Goal: Task Accomplishment & Management: Manage account settings

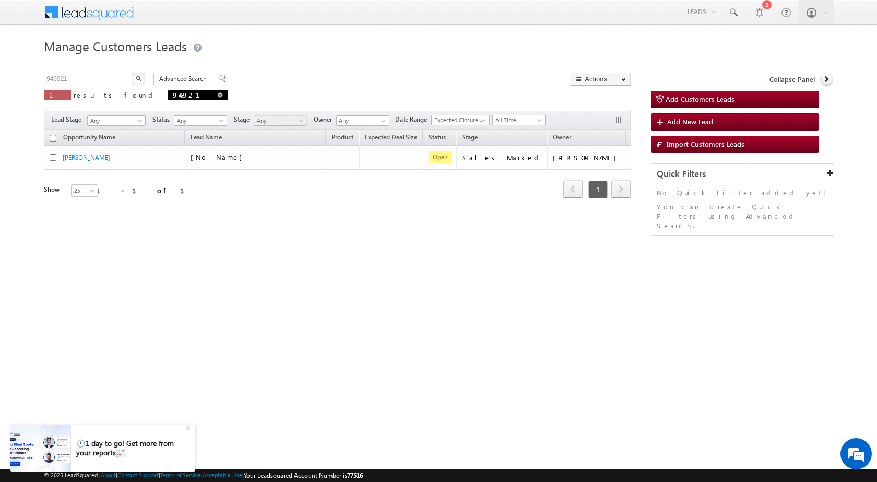
drag, startPoint x: 141, startPoint y: 96, endPoint x: 107, endPoint y: 91, distance: 35.2
click at [218, 96] on span at bounding box center [220, 94] width 5 height 5
type input "Search Customers Leads"
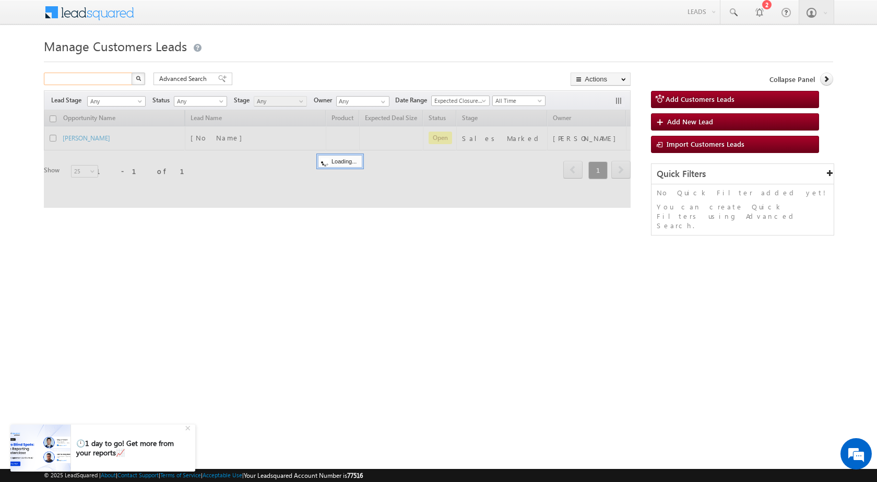
click at [111, 84] on input "text" at bounding box center [88, 79] width 89 height 13
paste input "947553"
type input "947553"
click at [132, 73] on button "button" at bounding box center [139, 79] width 14 height 13
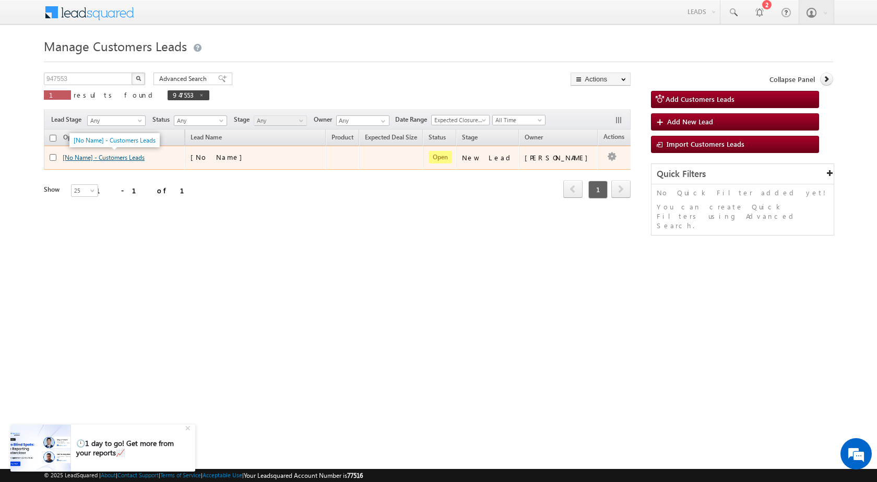
click at [117, 158] on link "[No Name] - Customers Leads" at bounding box center [104, 157] width 82 height 8
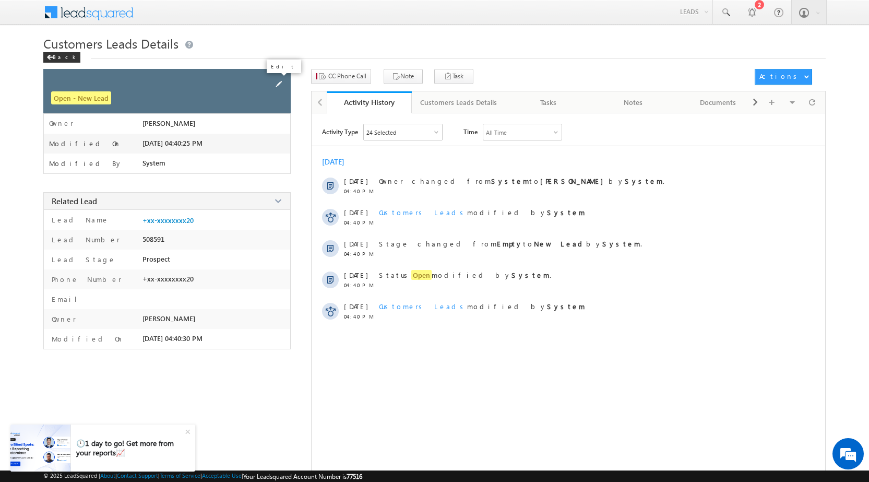
click at [278, 82] on span at bounding box center [278, 83] width 11 height 11
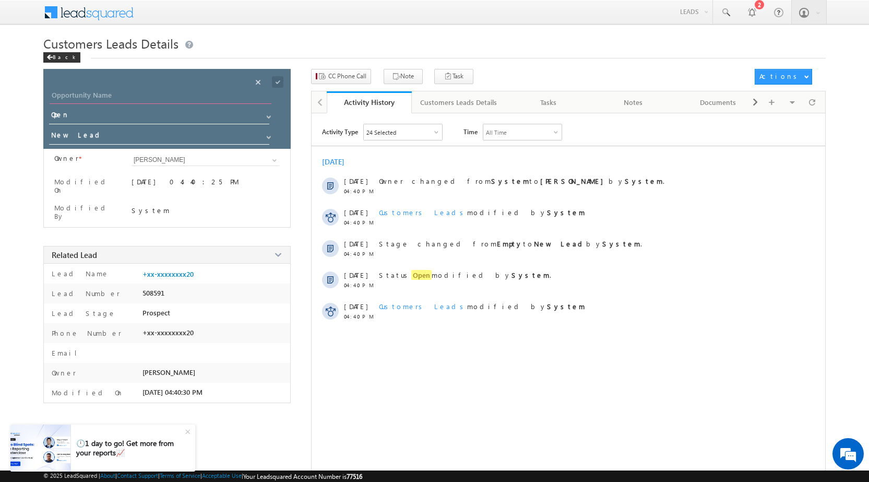
click at [253, 100] on input "Opportunity Name" at bounding box center [161, 96] width 222 height 15
paste input "[PERSON_NAME] Rathod"
type input "[PERSON_NAME] Rathod"
click at [132, 139] on input "New Lead" at bounding box center [159, 136] width 221 height 17
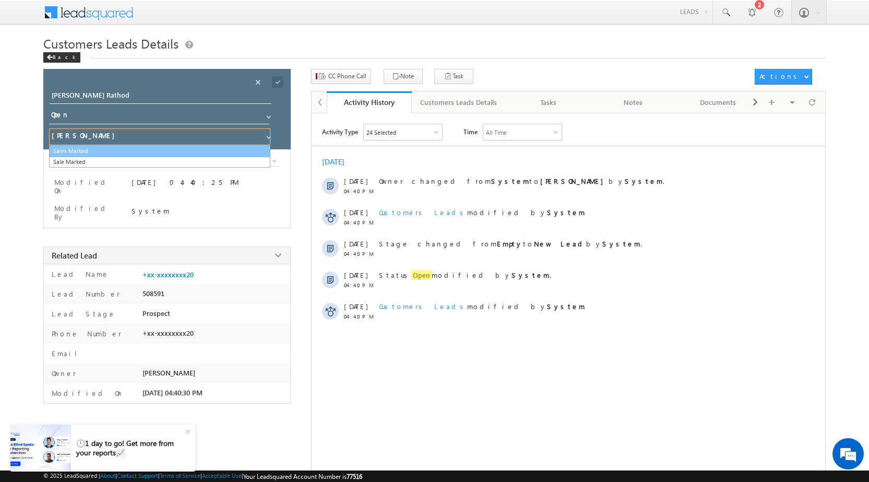
click at [132, 148] on link "Sales Marked" at bounding box center [159, 151] width 221 height 12
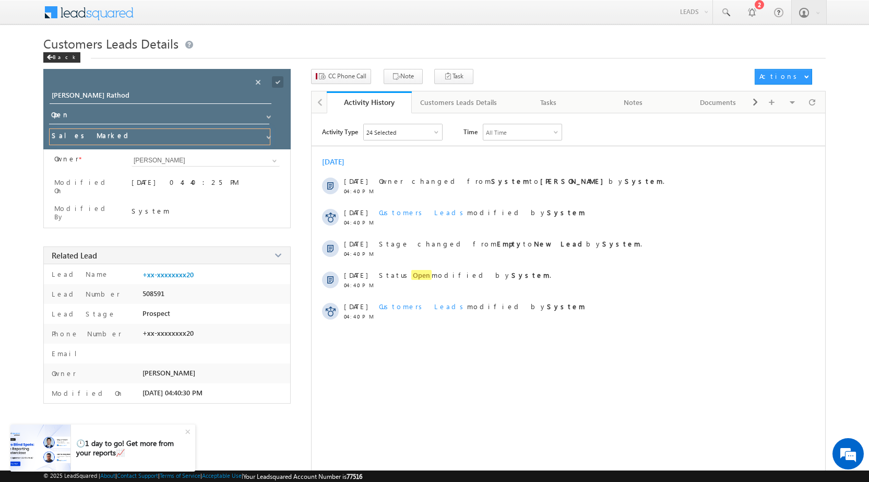
type input "Sales Marked"
click at [280, 84] on span at bounding box center [277, 81] width 11 height 11
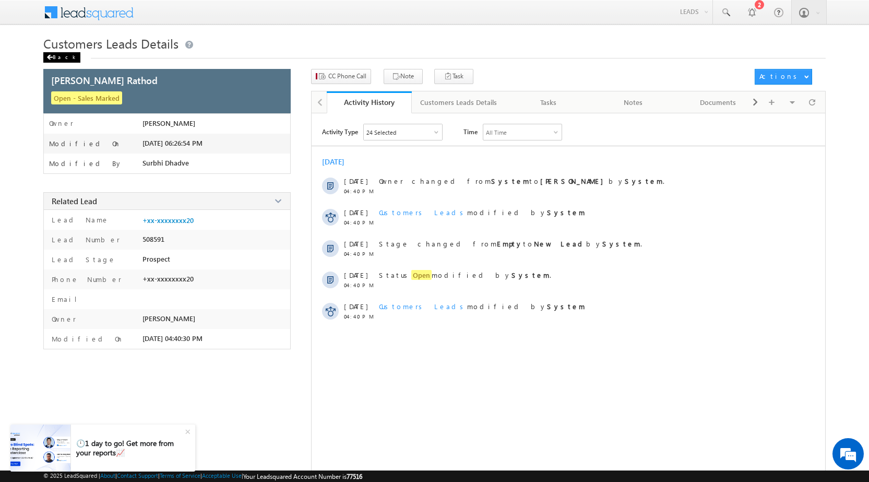
click at [58, 61] on div "Back" at bounding box center [61, 57] width 37 height 10
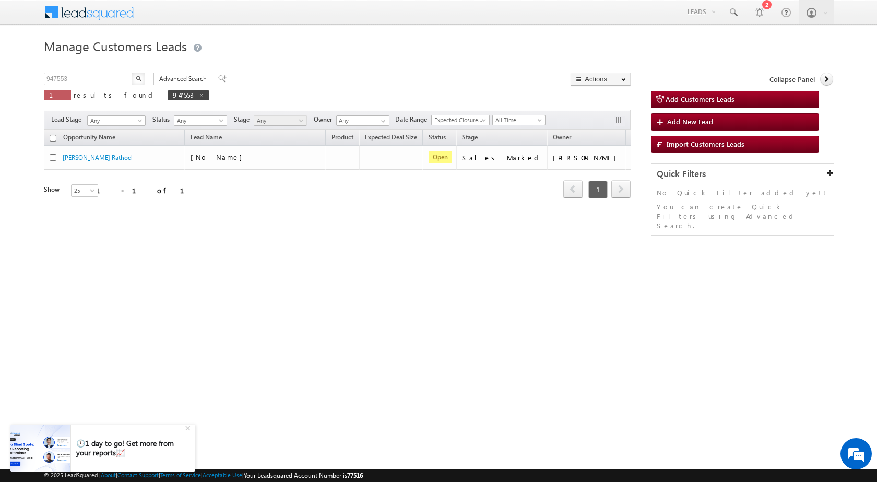
drag, startPoint x: 260, startPoint y: 255, endPoint x: 93, endPoint y: 185, distance: 180.8
click at [259, 255] on div "Manage Customers Leads 947553 X 1 results found 947553 Advanced Search Advanced…" at bounding box center [438, 165] width 789 height 261
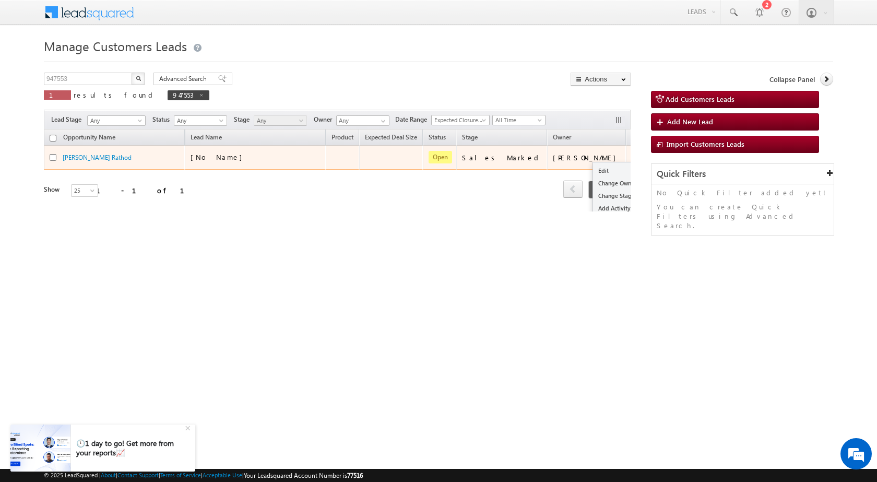
click at [632, 154] on div "Edit Change Owner Change Stage Add Activity Add Task Delete" at bounding box center [640, 158] width 17 height 14
click at [594, 168] on link "Edit" at bounding box center [619, 170] width 52 height 13
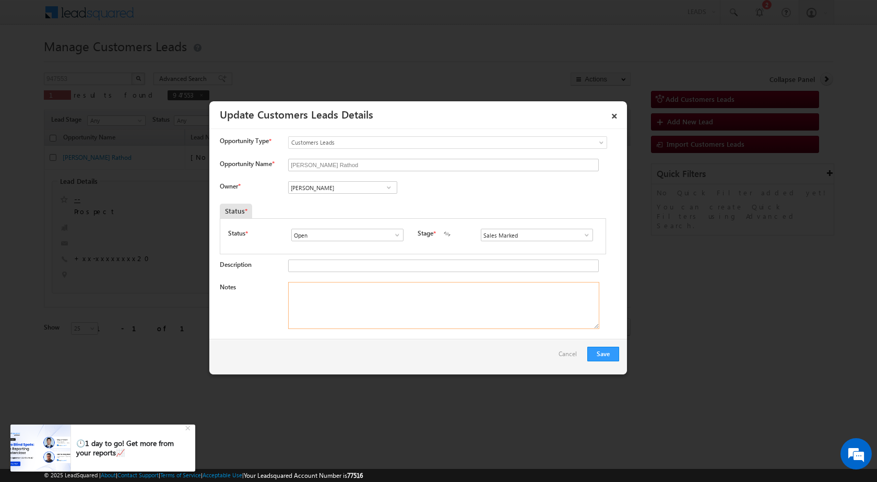
click at [305, 286] on textarea "Notes" at bounding box center [443, 305] width 311 height 47
paste textarea "Mobile no - 9730883920 / Name - Lingappa Bhimappa Rathod / Construction / Lv - …"
type textarea "Mobile no - 9730883920 / Name - Lingappa Bhimappa Rathod / Construction / Lv - …"
click at [392, 191] on span at bounding box center [389, 187] width 10 height 8
paste input "sakshi.desai@sgrlimited.in"
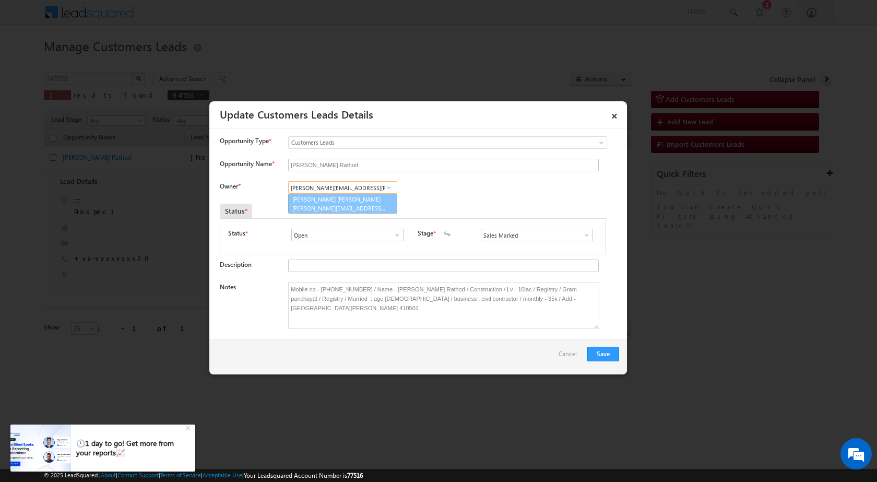
click at [332, 203] on link "Sakshi Shrikant Desai sakshi.desai@sgrlimited.in" at bounding box center [342, 204] width 109 height 20
type input "Sakshi Shrikant Desai"
click at [609, 358] on button "Save" at bounding box center [603, 354] width 32 height 15
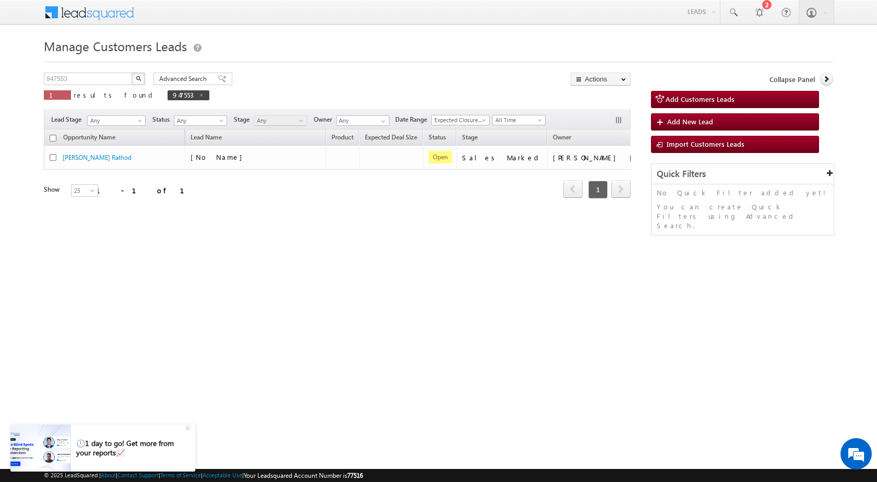
drag, startPoint x: 387, startPoint y: 305, endPoint x: 0, endPoint y: 4, distance: 490.6
click at [385, 305] on html "Menu Surbhi Dhadve sitar a5@ks erve." at bounding box center [438, 161] width 877 height 322
